Goal: Check status

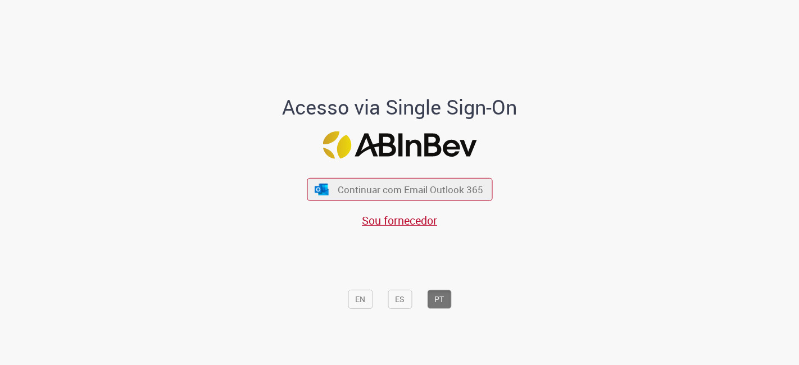
click at [350, 191] on div "Continuar com Email Outlook 365 Sou fornecedor" at bounding box center [399, 197] width 185 height 62
click at [348, 202] on div "Continuar com Email Outlook 365 Sou fornecedor" at bounding box center [399, 197] width 185 height 62
click at [336, 196] on span "Continuar com Email Outlook 365" at bounding box center [410, 189] width 148 height 13
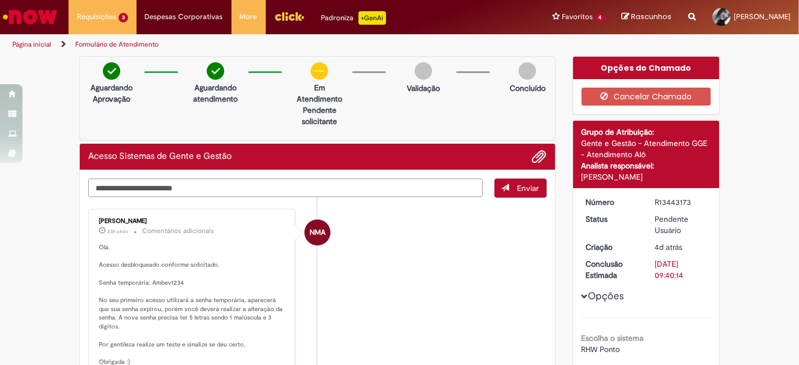
click at [199, 184] on textarea "Digite sua mensagem aqui..." at bounding box center [285, 188] width 394 height 19
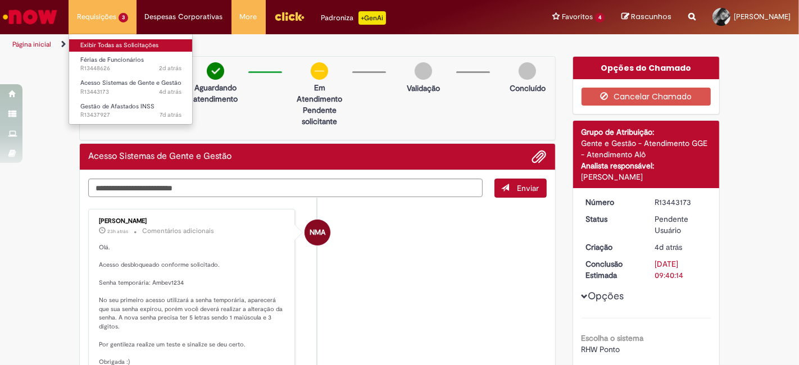
click at [106, 47] on link "Exibir Todas as Solicitações" at bounding box center [131, 45] width 124 height 12
